Goal: Ask a question

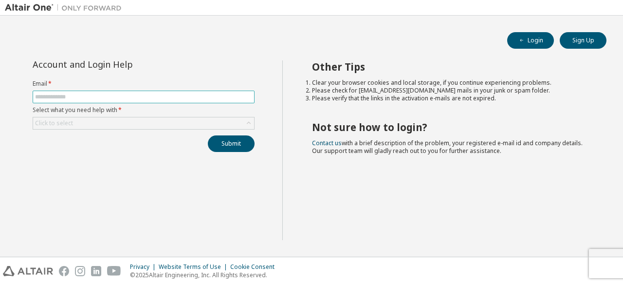
click at [182, 96] on input "text" at bounding box center [143, 97] width 217 height 8
type input "**********"
click at [156, 122] on div "Click to select" at bounding box center [143, 123] width 221 height 12
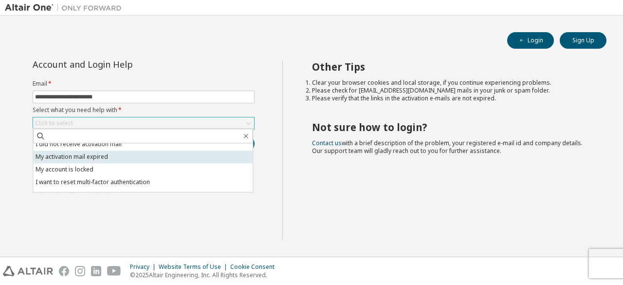
scroll to position [27, 0]
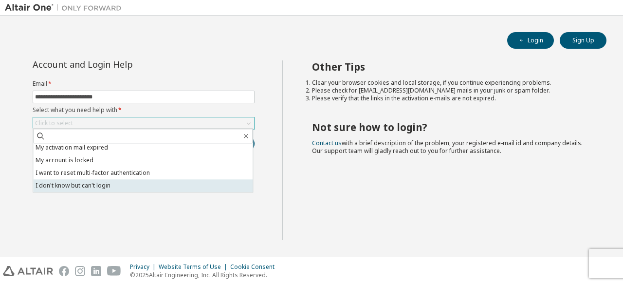
click at [133, 182] on li "I don't know but can't login" at bounding box center [142, 185] width 219 height 13
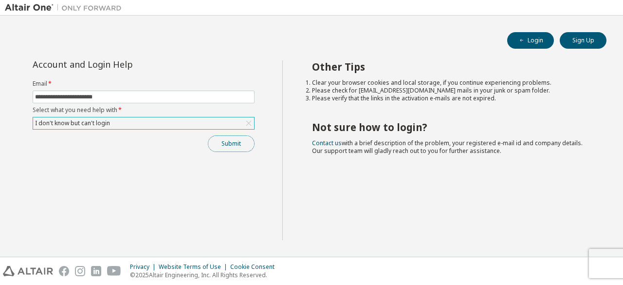
click at [220, 148] on button "Submit" at bounding box center [231, 143] width 47 height 17
